Goal: Task Accomplishment & Management: Manage account settings

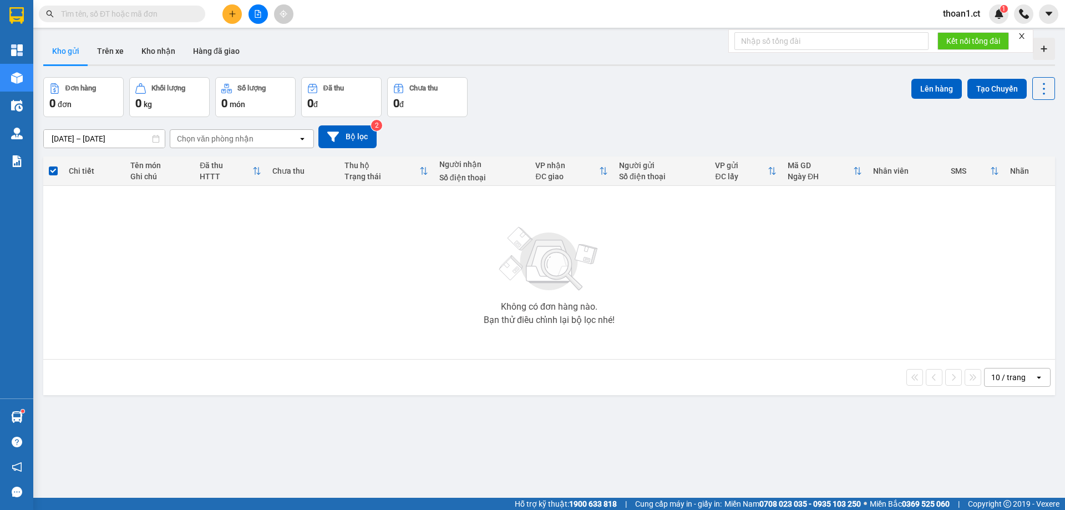
click at [976, 13] on span "thoan1.ct" at bounding box center [961, 14] width 55 height 14
click at [963, 37] on span "Đăng xuất" at bounding box center [974, 34] width 47 height 12
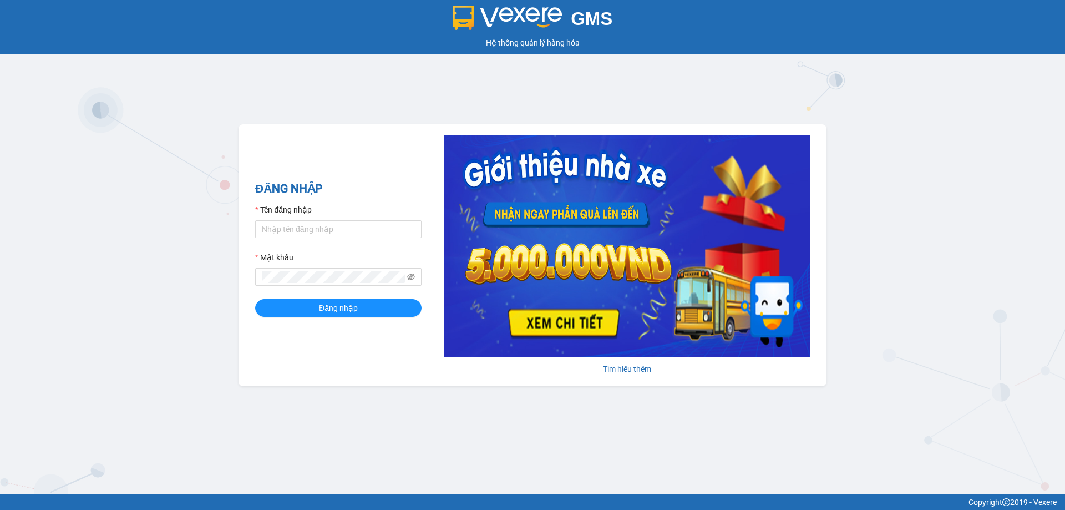
click at [330, 215] on div "Tên đăng nhập" at bounding box center [338, 212] width 166 height 17
click at [330, 220] on input "Tên đăng nhập" at bounding box center [338, 229] width 166 height 18
type input "na.ct"
drag, startPoint x: 350, startPoint y: 300, endPoint x: 344, endPoint y: 302, distance: 6.0
click at [348, 301] on button "Đăng nhập" at bounding box center [338, 308] width 166 height 18
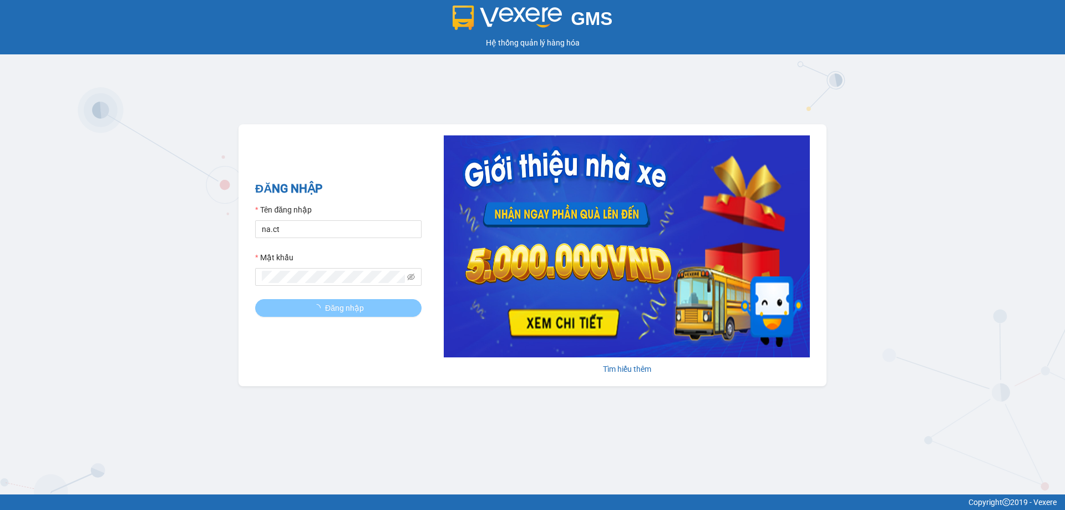
click at [343, 303] on span "Đăng nhập" at bounding box center [344, 308] width 39 height 12
click at [341, 303] on span "Đăng nhập" at bounding box center [344, 308] width 39 height 12
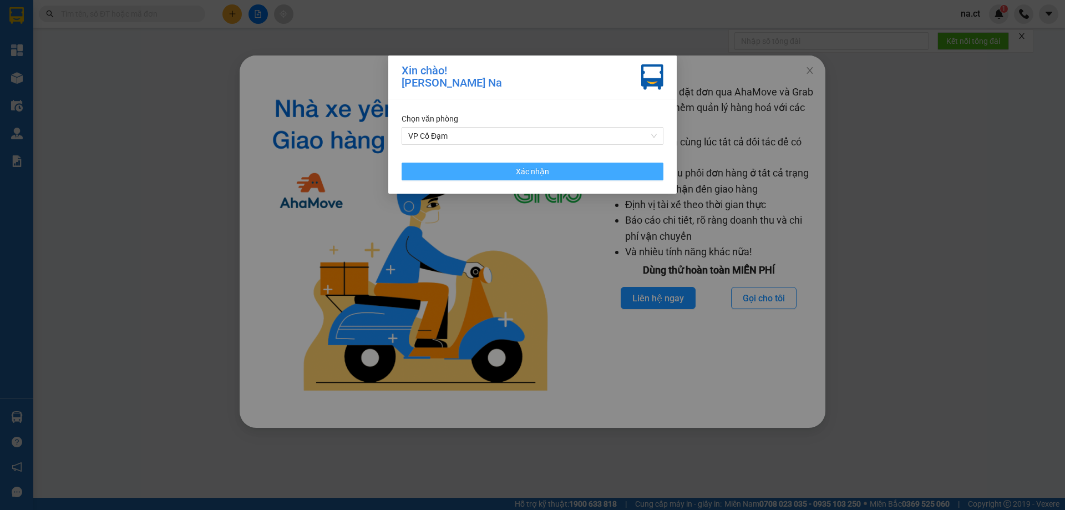
click at [524, 169] on span "Xác nhận" at bounding box center [532, 171] width 33 height 12
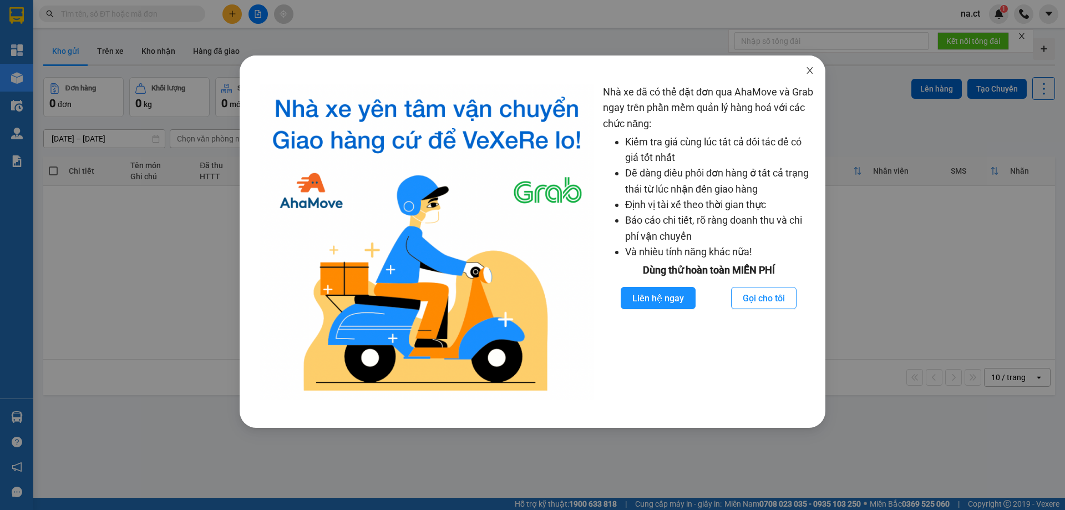
click at [807, 69] on icon "close" at bounding box center [810, 70] width 9 height 9
